Goal: Task Accomplishment & Management: Manage account settings

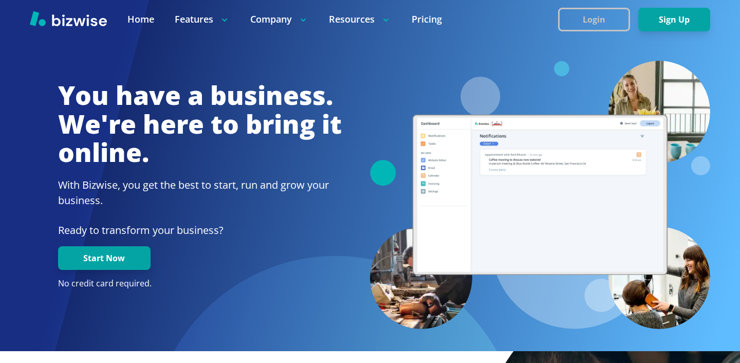
click at [606, 16] on button "Login" at bounding box center [594, 20] width 72 height 24
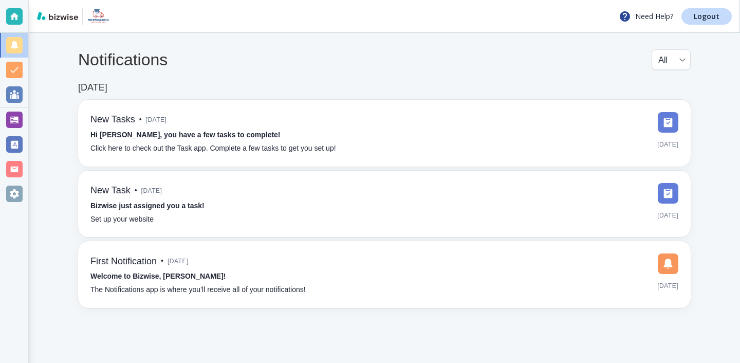
click at [699, 26] on div "Need Help? Logout" at bounding box center [384, 16] width 711 height 33
click at [699, 24] on link "Logout" at bounding box center [706, 16] width 50 height 16
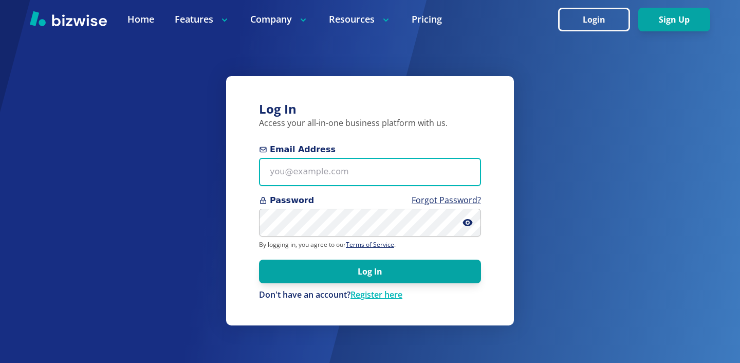
click at [420, 176] on input "Email Address" at bounding box center [370, 172] width 222 height 28
paste input "olsonpropertyservicesllc@gmail.com"
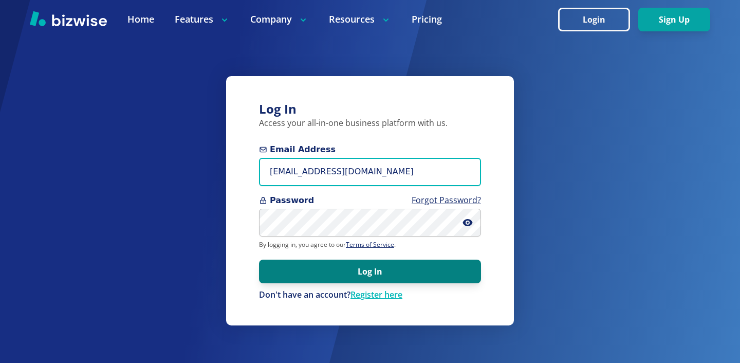
type input "olsonpropertyservicesllc@gmail.com"
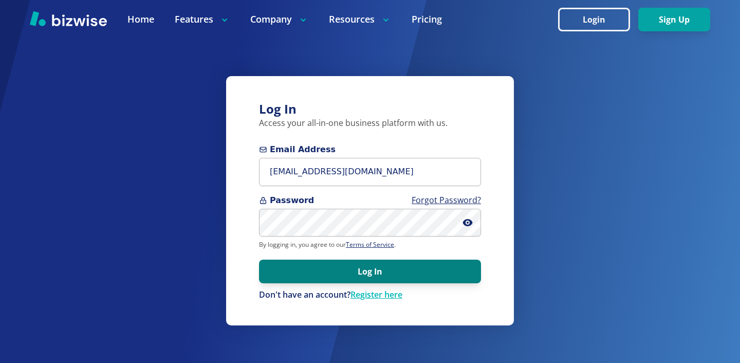
click at [364, 277] on button "Log In" at bounding box center [370, 271] width 222 height 24
